Goal: Find specific page/section: Find specific page/section

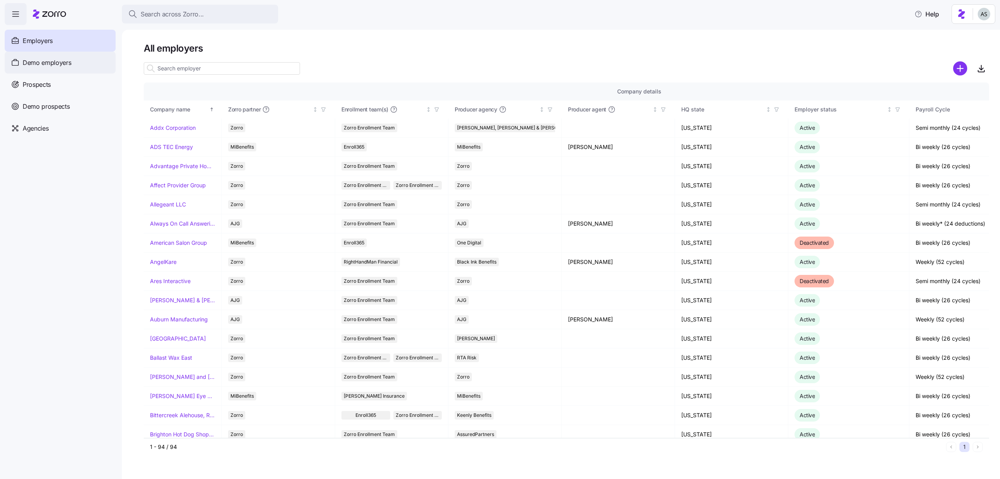
click at [61, 68] on div "Demo employers" at bounding box center [60, 63] width 111 height 22
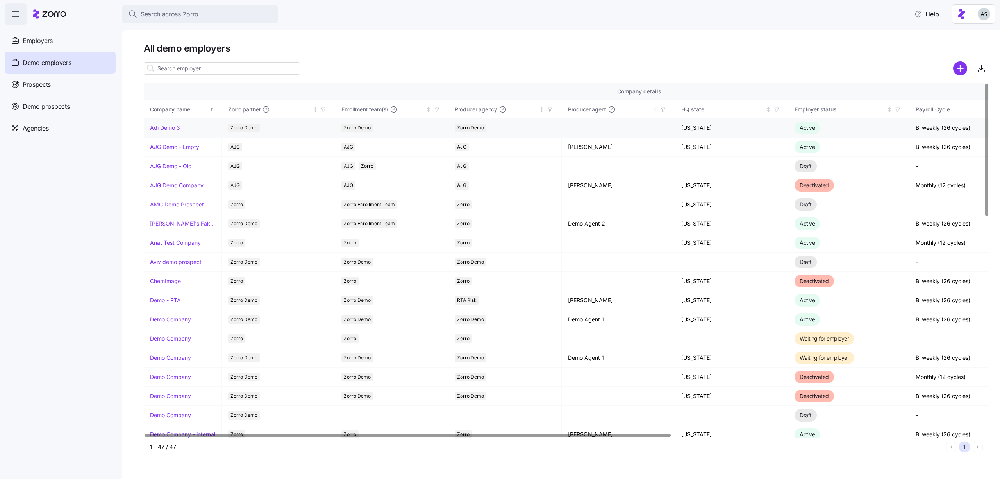
click at [175, 127] on link "Adi Demo 3" at bounding box center [165, 128] width 30 height 8
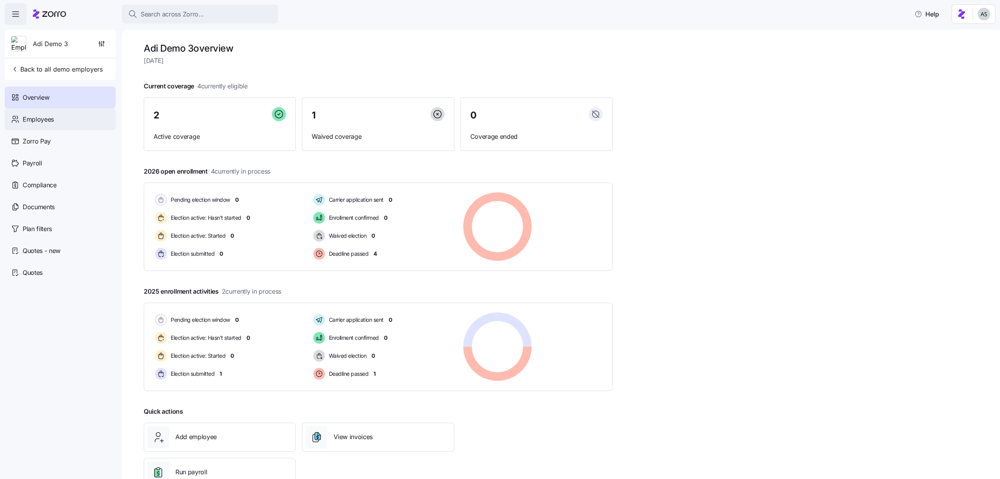
click at [89, 126] on div "Employees" at bounding box center [60, 119] width 111 height 22
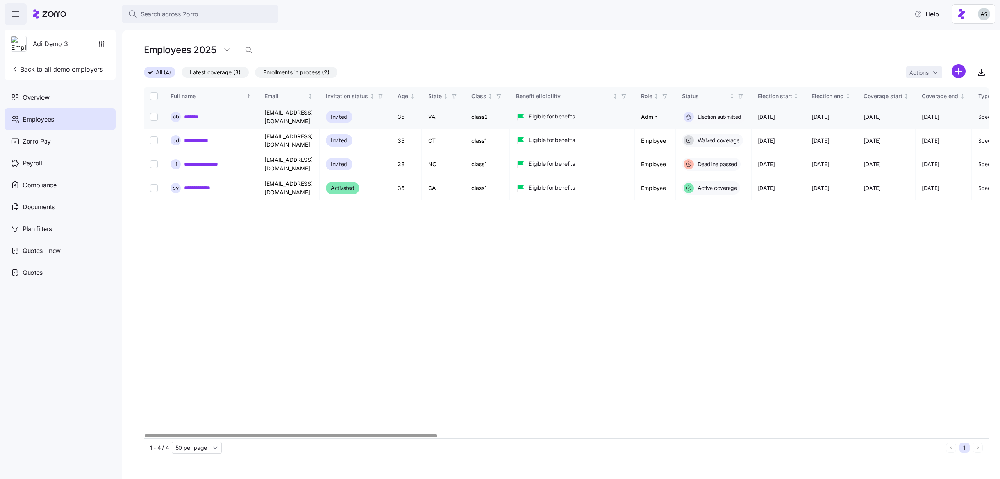
click at [194, 115] on link "*******" at bounding box center [194, 117] width 21 height 8
